Goal: Task Accomplishment & Management: Use online tool/utility

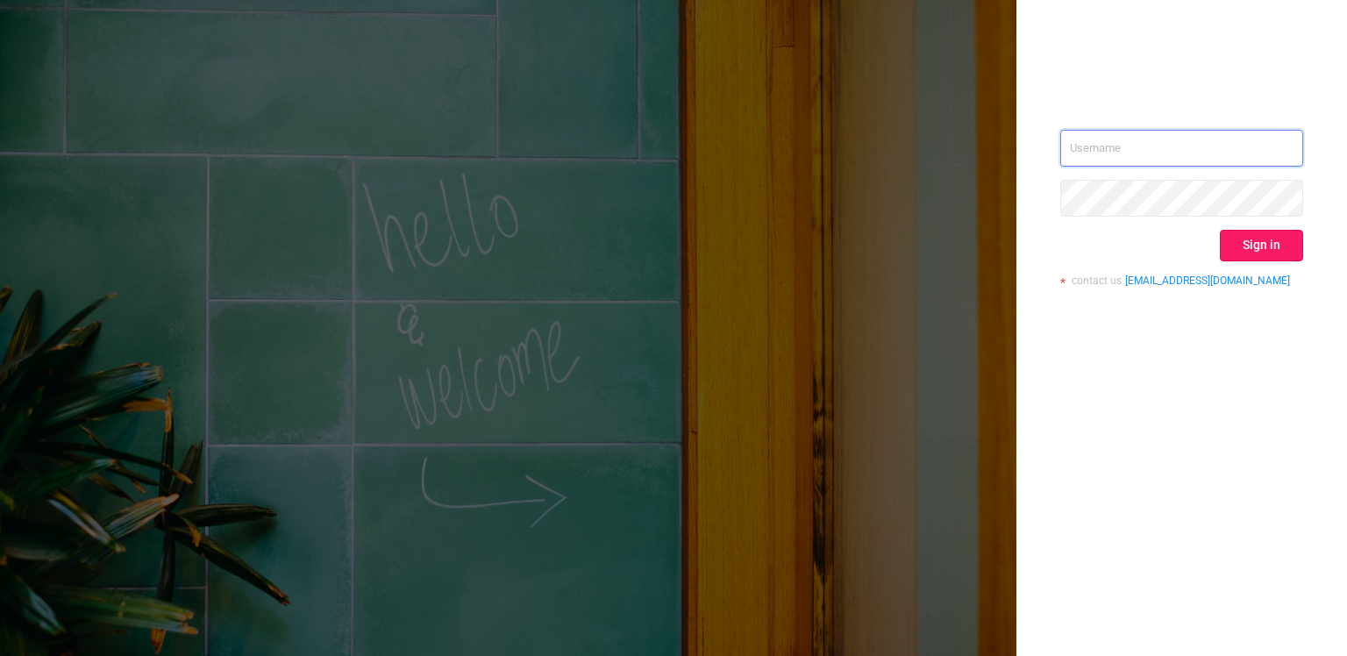
type input "[PERSON_NAME][EMAIL_ADDRESS][DOMAIN_NAME]"
click at [1250, 245] on button "Sign in" at bounding box center [1261, 246] width 83 height 32
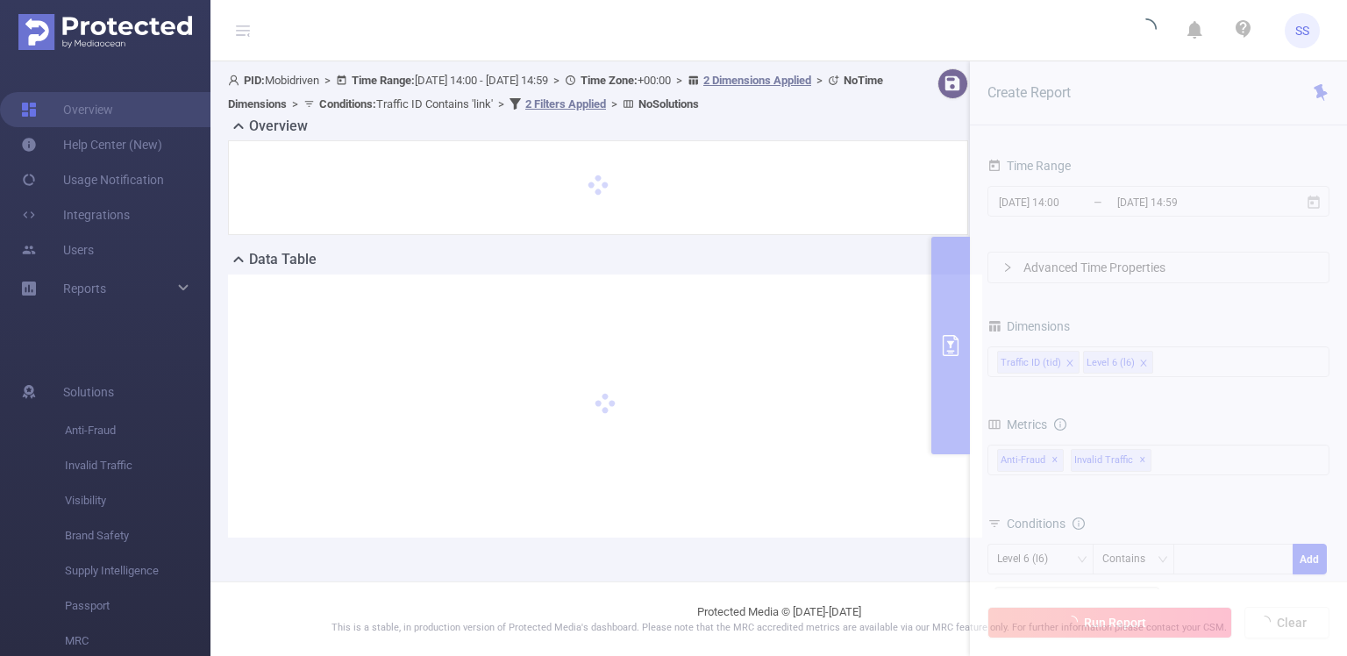
click at [895, 125] on div "Overview" at bounding box center [605, 128] width 754 height 25
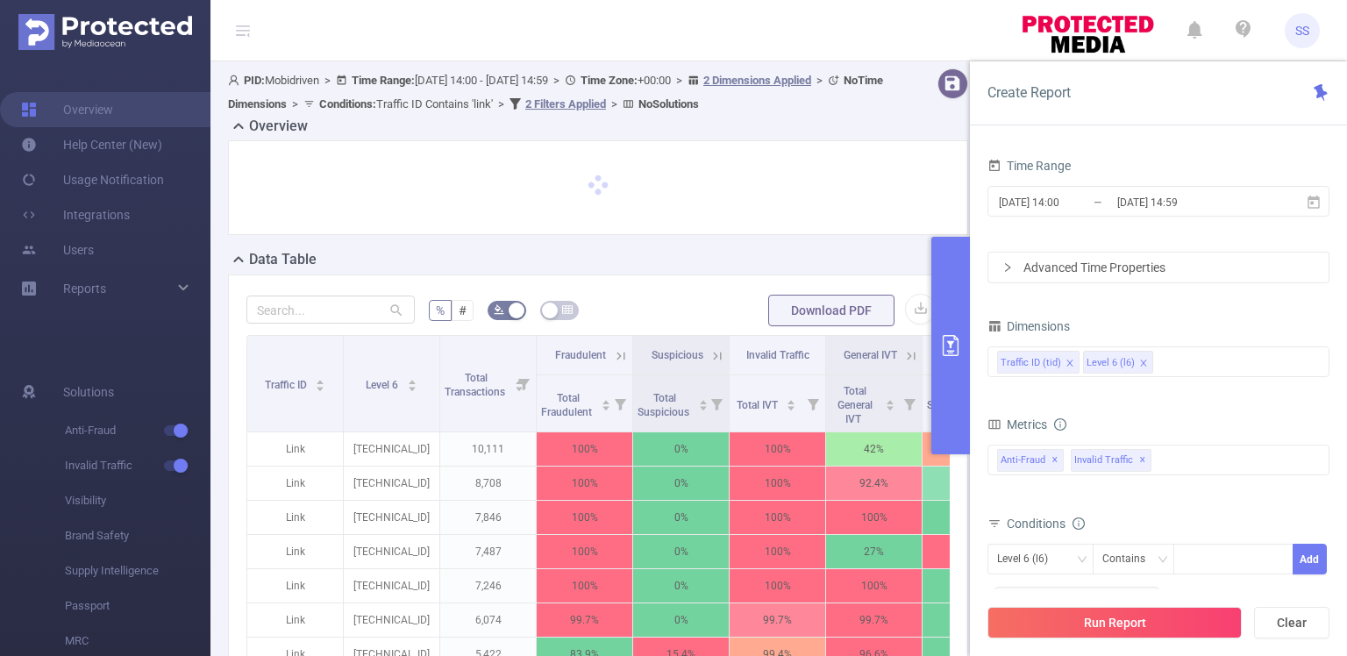
click at [787, 200] on div at bounding box center [597, 188] width 703 height 58
click at [1063, 210] on input "[DATE] 14:00" at bounding box center [1068, 202] width 142 height 24
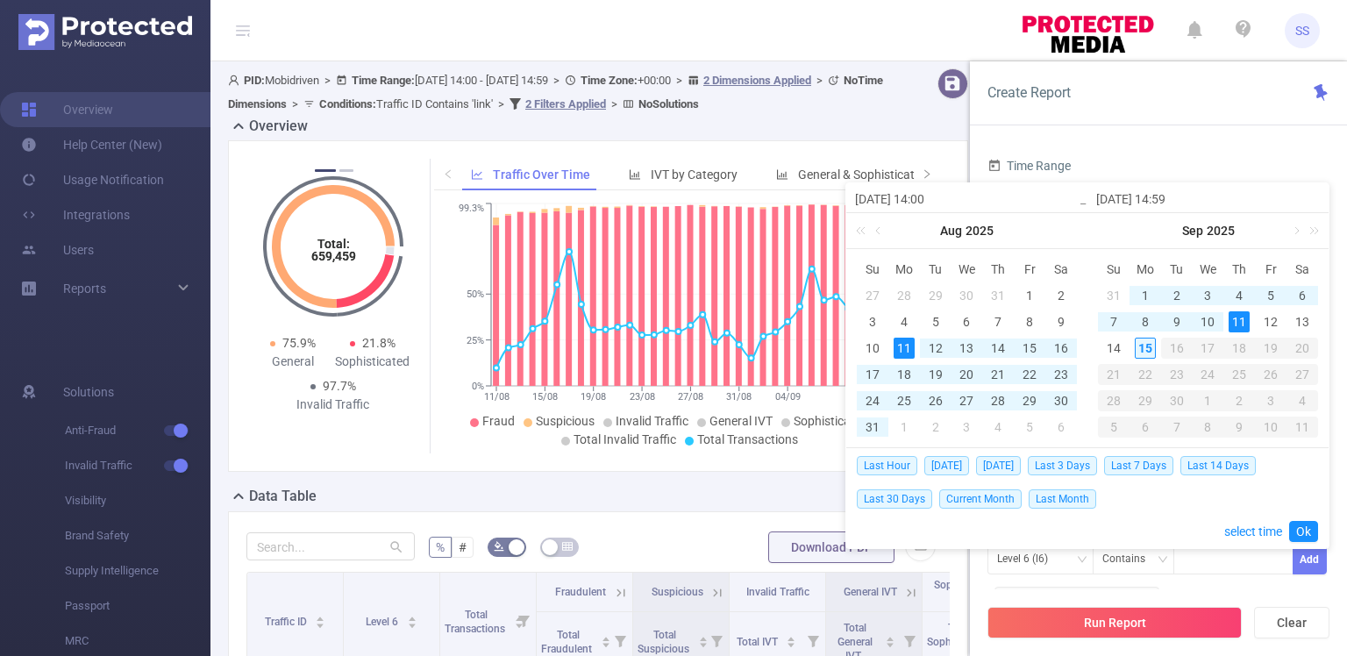
click at [1140, 348] on div "15" at bounding box center [1145, 348] width 21 height 21
click at [1036, 347] on div "15" at bounding box center [1029, 348] width 21 height 21
type input "[DATE] 14:00"
type input "[DATE] 14:59"
type input "[DATE] 14:00"
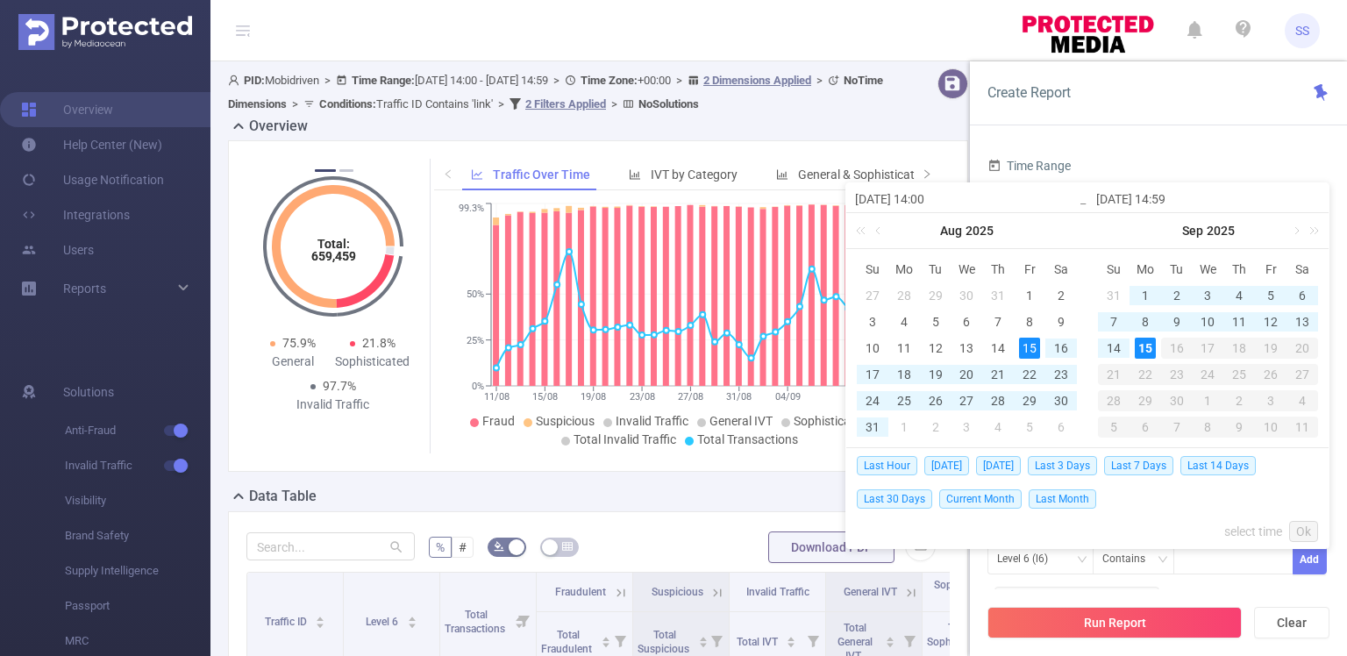
type input "[DATE] 14:59"
click at [1309, 531] on link "Ok" at bounding box center [1303, 531] width 29 height 21
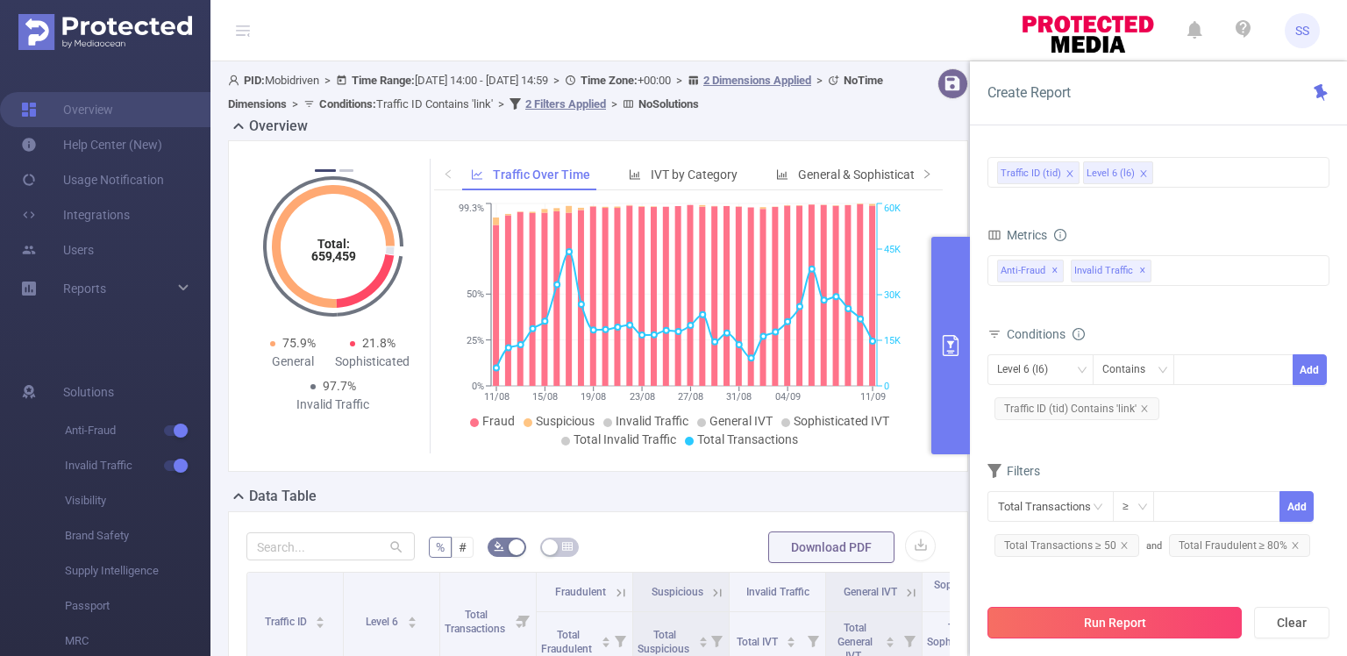
click at [1106, 621] on button "Run Report" at bounding box center [1115, 623] width 254 height 32
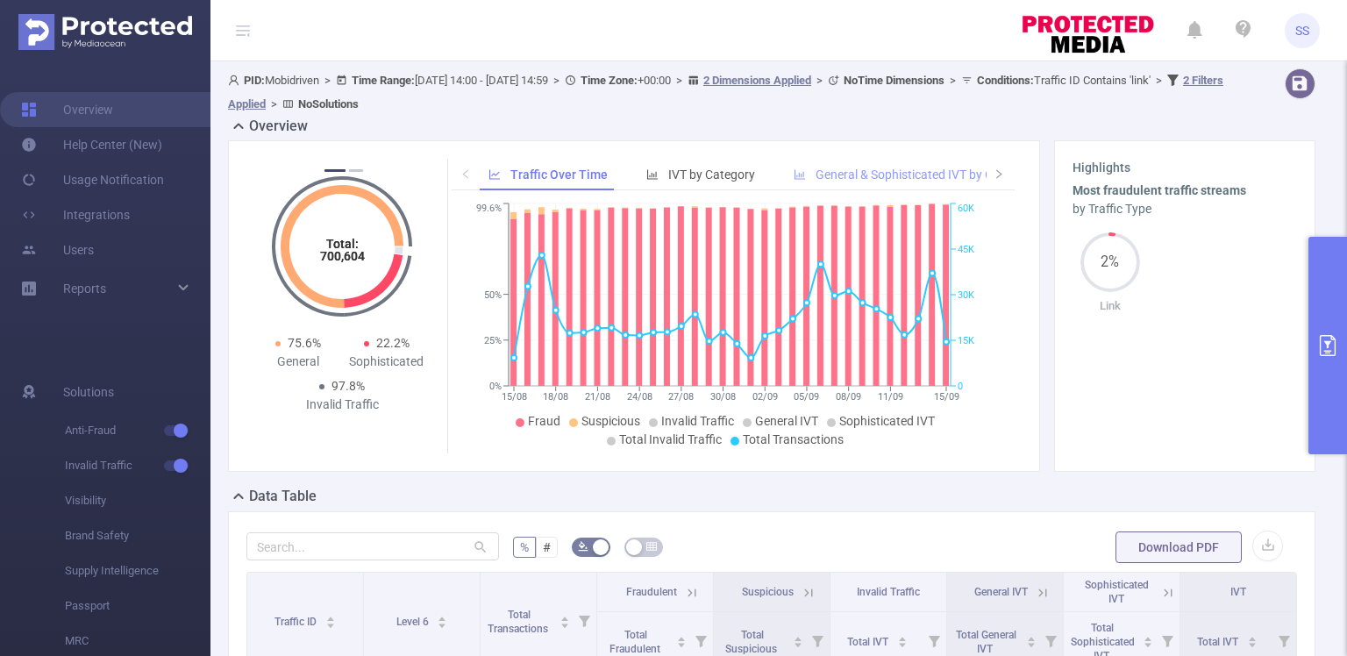
scroll to position [292, 0]
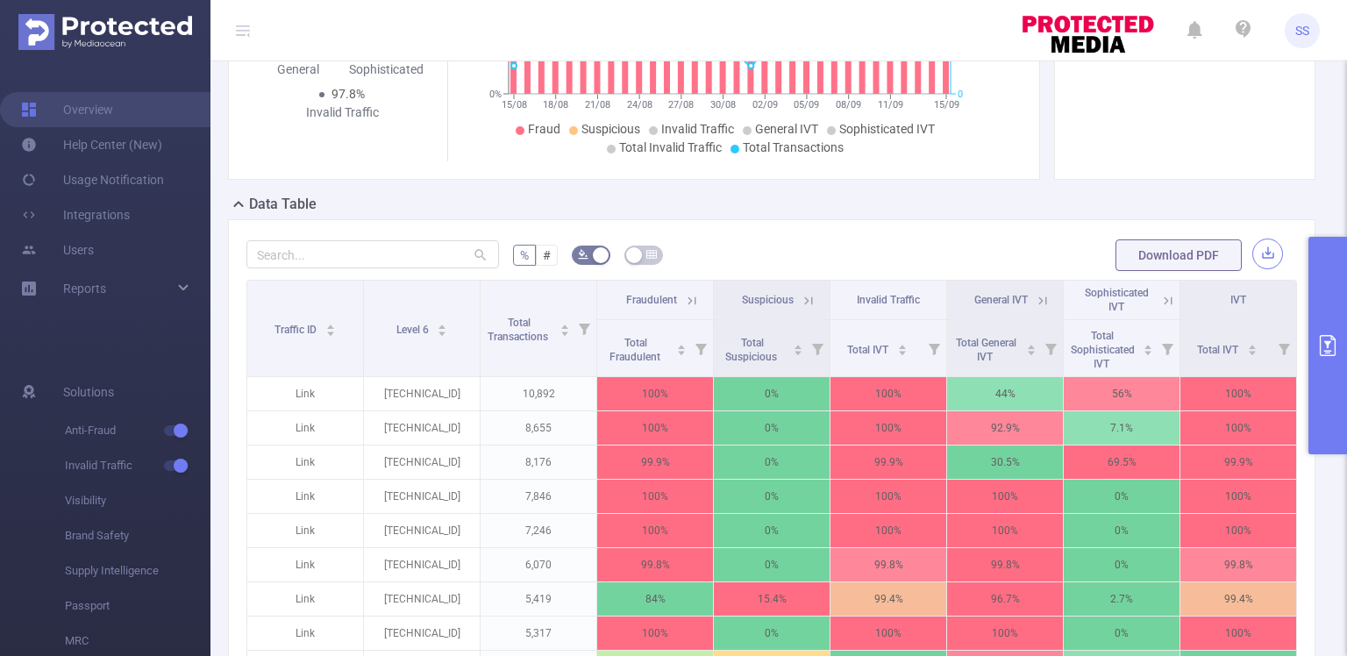
click at [1264, 248] on button "button" at bounding box center [1268, 254] width 31 height 31
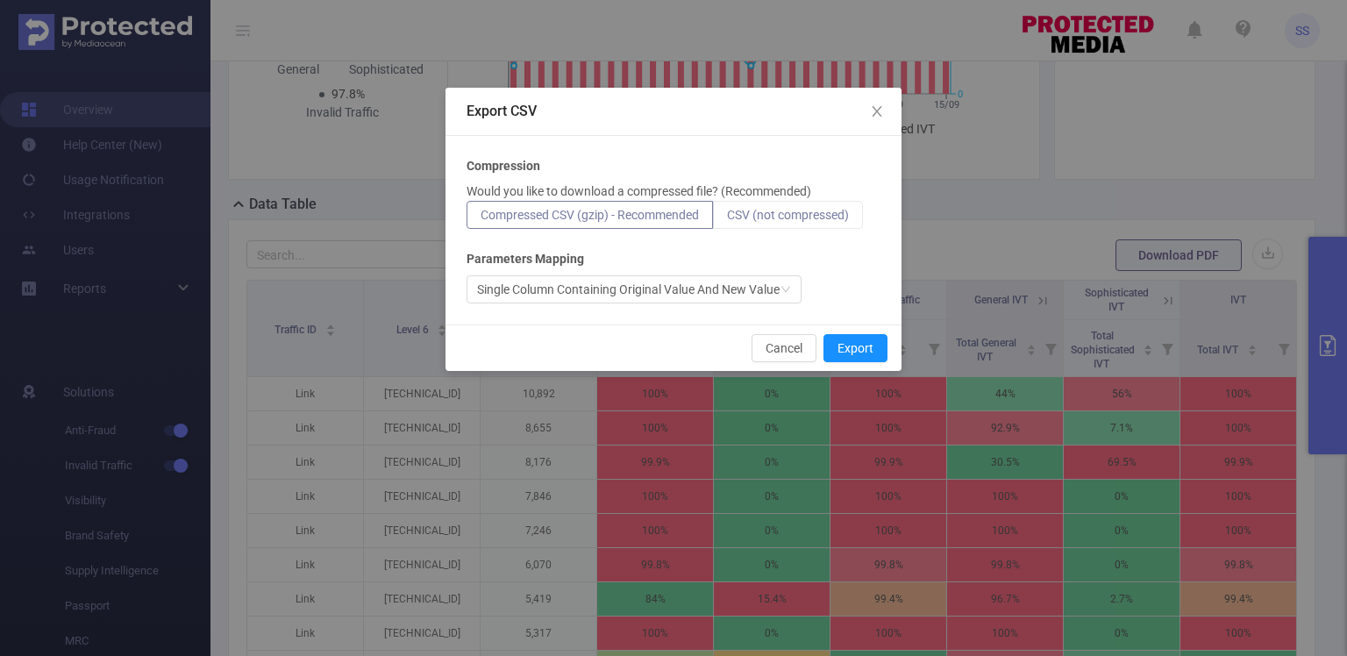
click at [789, 211] on span "CSV (not compressed)" at bounding box center [788, 215] width 122 height 14
click at [727, 219] on input "CSV (not compressed)" at bounding box center [727, 219] width 0 height 0
click at [846, 343] on button "Export" at bounding box center [856, 348] width 64 height 28
